Goal: Find specific page/section: Find specific page/section

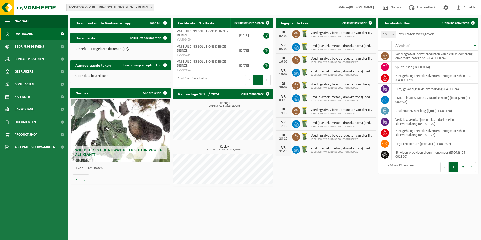
click at [95, 148] on span "Wat betekent de nieuwe RED-richtlijn voor u als klant?" at bounding box center [118, 152] width 87 height 9
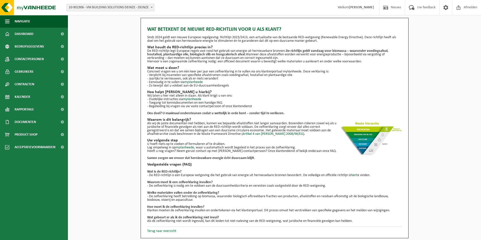
click at [166, 231] on link "Terug naar overzicht" at bounding box center [161, 231] width 29 height 4
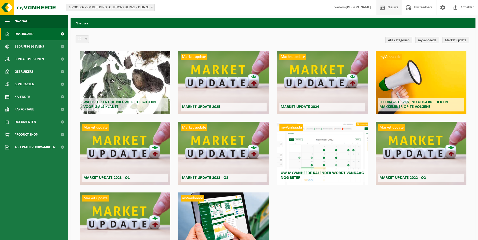
click at [24, 32] on span "Dashboard" at bounding box center [24, 34] width 19 height 13
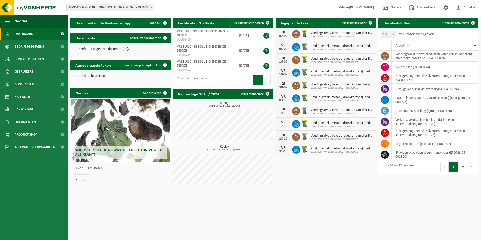
click at [105, 10] on span "10-901906 - VM BUILDING SOLUTIONS DEINZE - DEINZE" at bounding box center [111, 7] width 88 height 7
click at [179, 12] on div "Vestiging: 10-901906 - VM BUILDING SOLUTIONS DEINZE - DEINZE 10-901906 - VM BUI…" at bounding box center [240, 7] width 481 height 15
click at [106, 146] on div "Wat betekent de nieuwe RED-richtlijn voor u als klant?" at bounding box center [121, 130] width 98 height 63
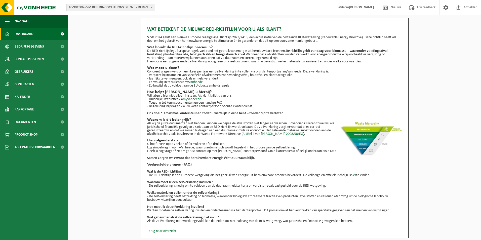
click at [30, 31] on span "Dashboard" at bounding box center [24, 34] width 19 height 13
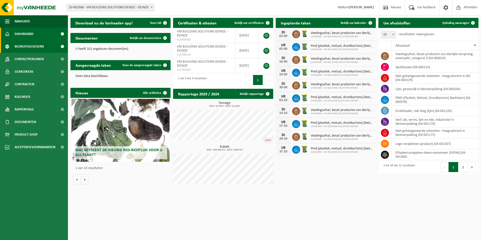
click at [25, 46] on span "Bedrijfsgegevens" at bounding box center [29, 46] width 29 height 13
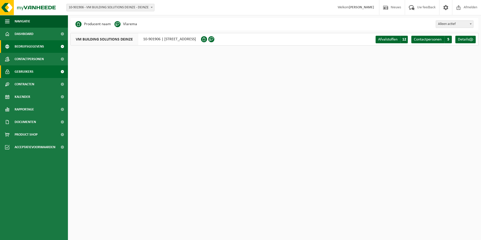
click at [24, 73] on span "Gebruikers" at bounding box center [24, 71] width 19 height 13
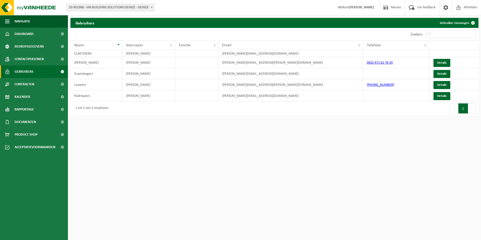
click at [25, 84] on span "Contracten" at bounding box center [25, 84] width 20 height 13
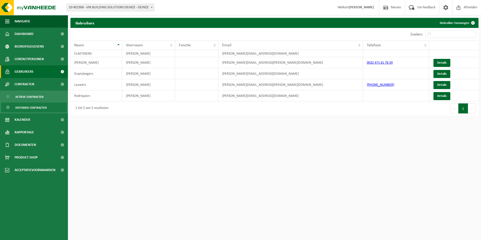
click at [26, 111] on span "Historiek contracten" at bounding box center [30, 108] width 31 height 10
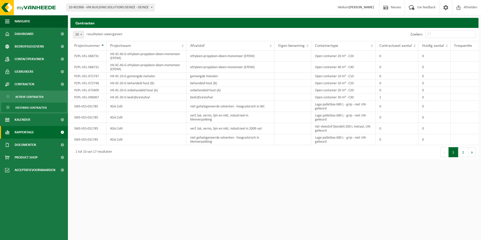
click at [26, 132] on span "Rapportage" at bounding box center [24, 132] width 19 height 13
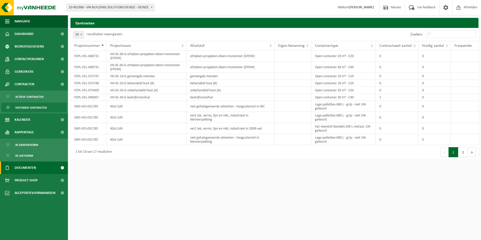
click at [28, 168] on span "Documenten" at bounding box center [25, 168] width 21 height 13
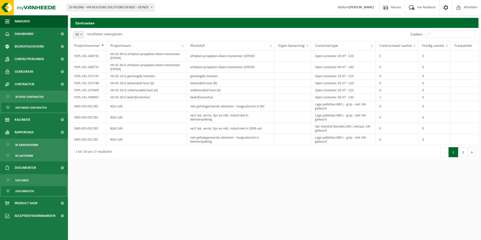
click at [26, 193] on span "Documenten" at bounding box center [24, 192] width 19 height 10
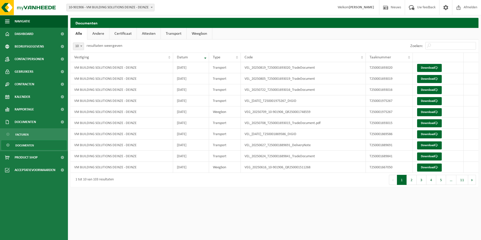
click at [155, 33] on link "Attesten" at bounding box center [149, 34] width 24 height 12
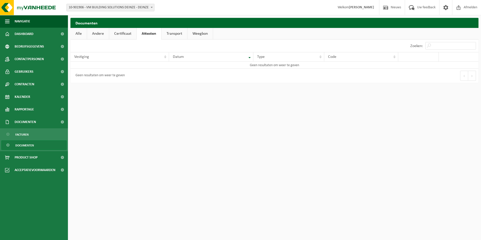
click at [125, 32] on link "Certificaat" at bounding box center [122, 34] width 27 height 12
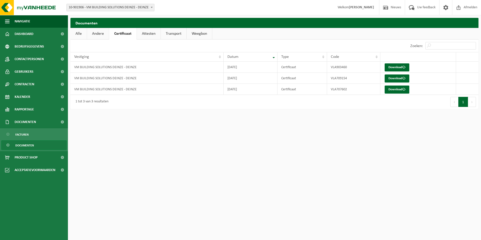
click at [94, 33] on link "Andere" at bounding box center [98, 34] width 22 height 12
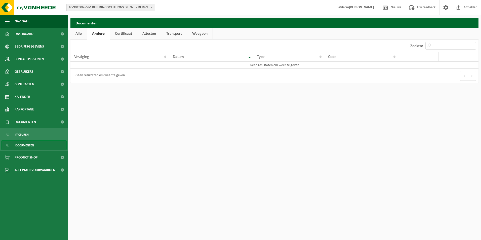
click at [78, 32] on link "Alle" at bounding box center [79, 34] width 16 height 12
